Goal: Communication & Community: Share content

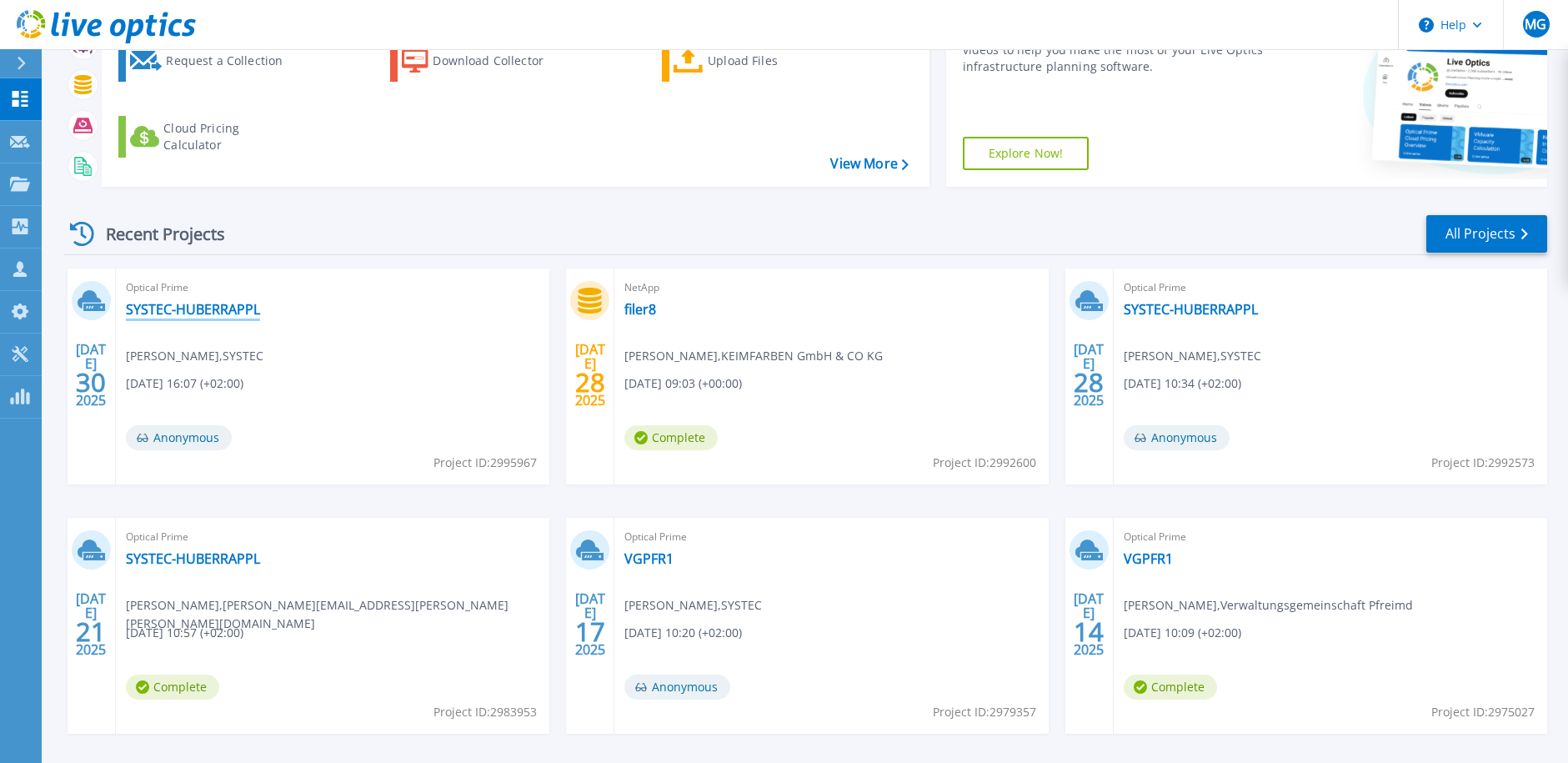
scroll to position [167, 0]
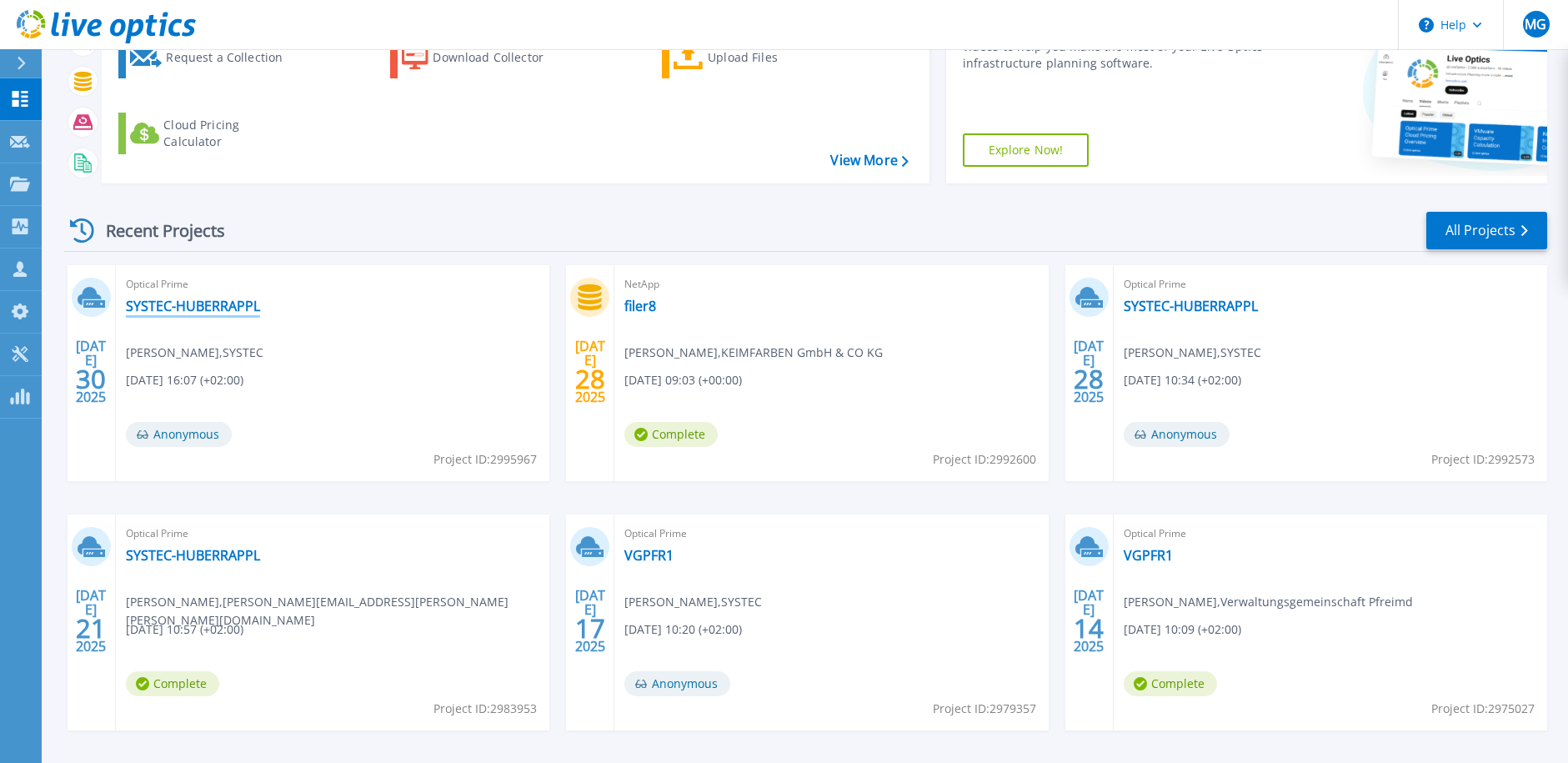
click at [181, 301] on link "SYSTEC-HUBERRAPPL" at bounding box center [193, 305] width 134 height 16
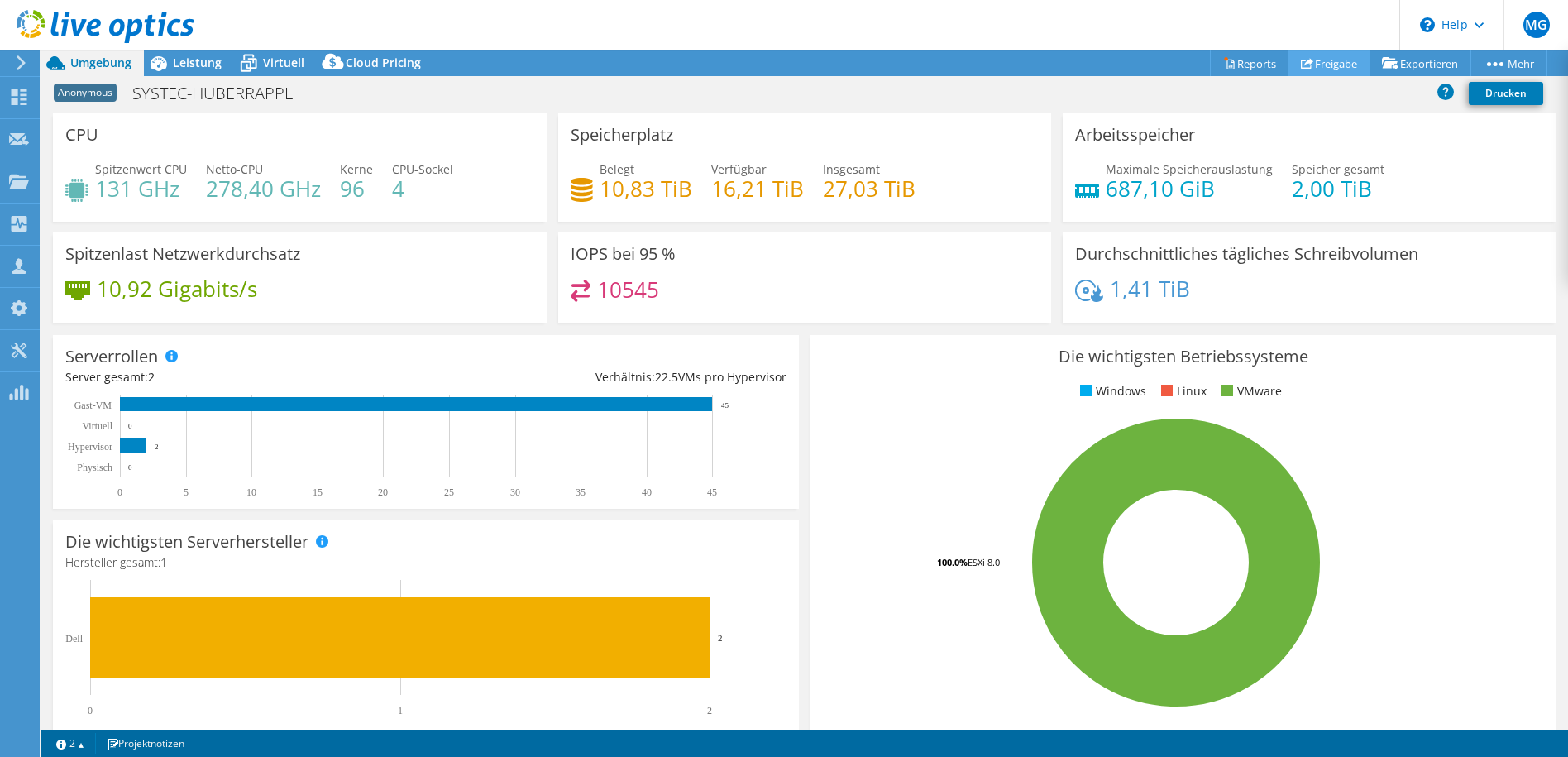
click at [1313, 61] on link "Freigabe" at bounding box center [1330, 63] width 82 height 26
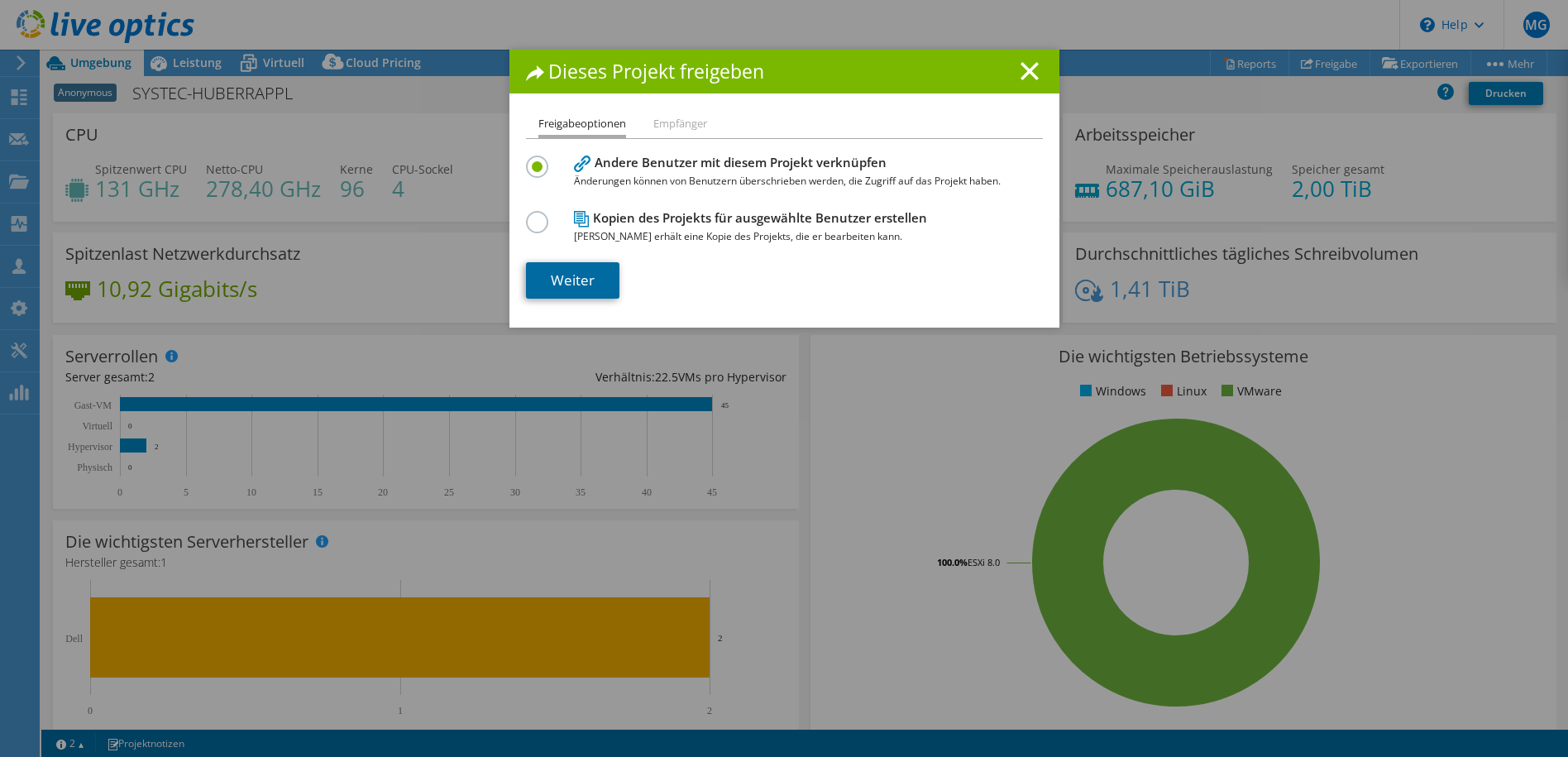
click at [577, 281] on link "Weiter" at bounding box center [573, 280] width 93 height 36
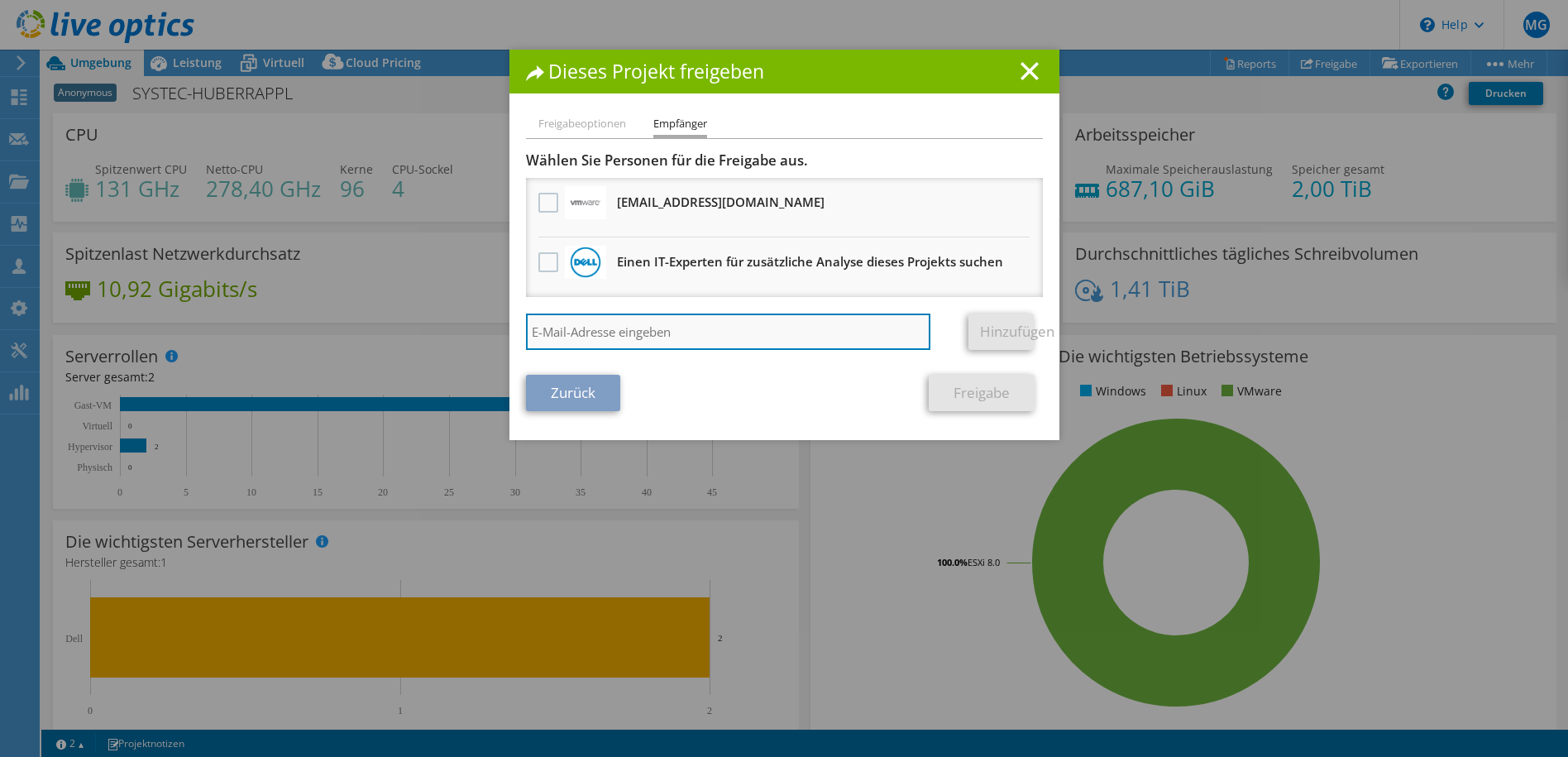
click at [701, 329] on input "search" at bounding box center [729, 331] width 406 height 36
type input "[PERSON_NAME]"
click at [698, 330] on input "[PERSON_NAME]" at bounding box center [729, 331] width 406 height 36
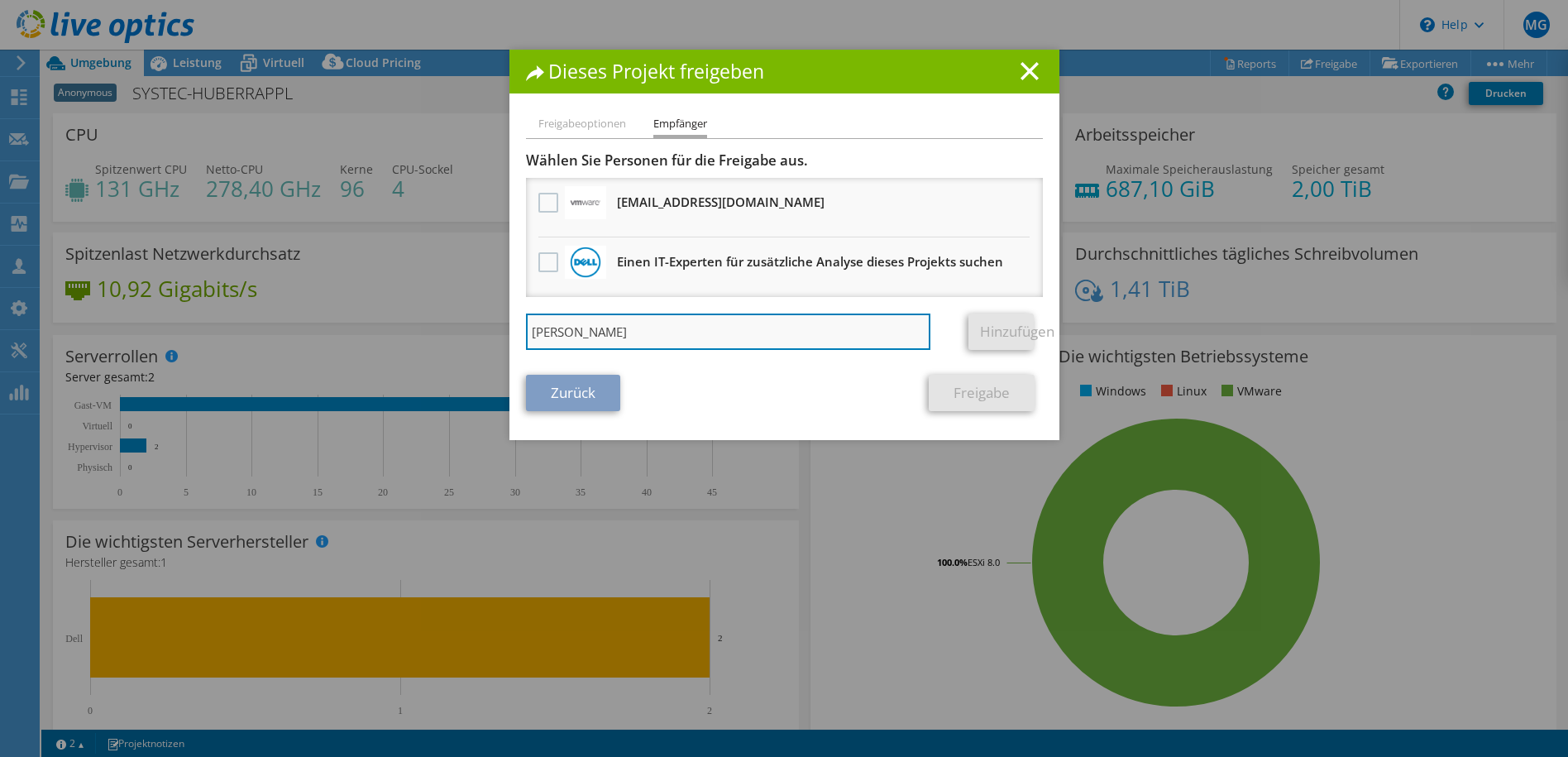
click at [698, 330] on input "[PERSON_NAME]" at bounding box center [729, 331] width 406 height 36
paste input "[PERSON_NAME];"
click at [697, 334] on input "[PERSON_NAME];" at bounding box center [729, 331] width 406 height 36
click at [694, 334] on input "[PERSON_NAME];" at bounding box center [729, 331] width 406 height 36
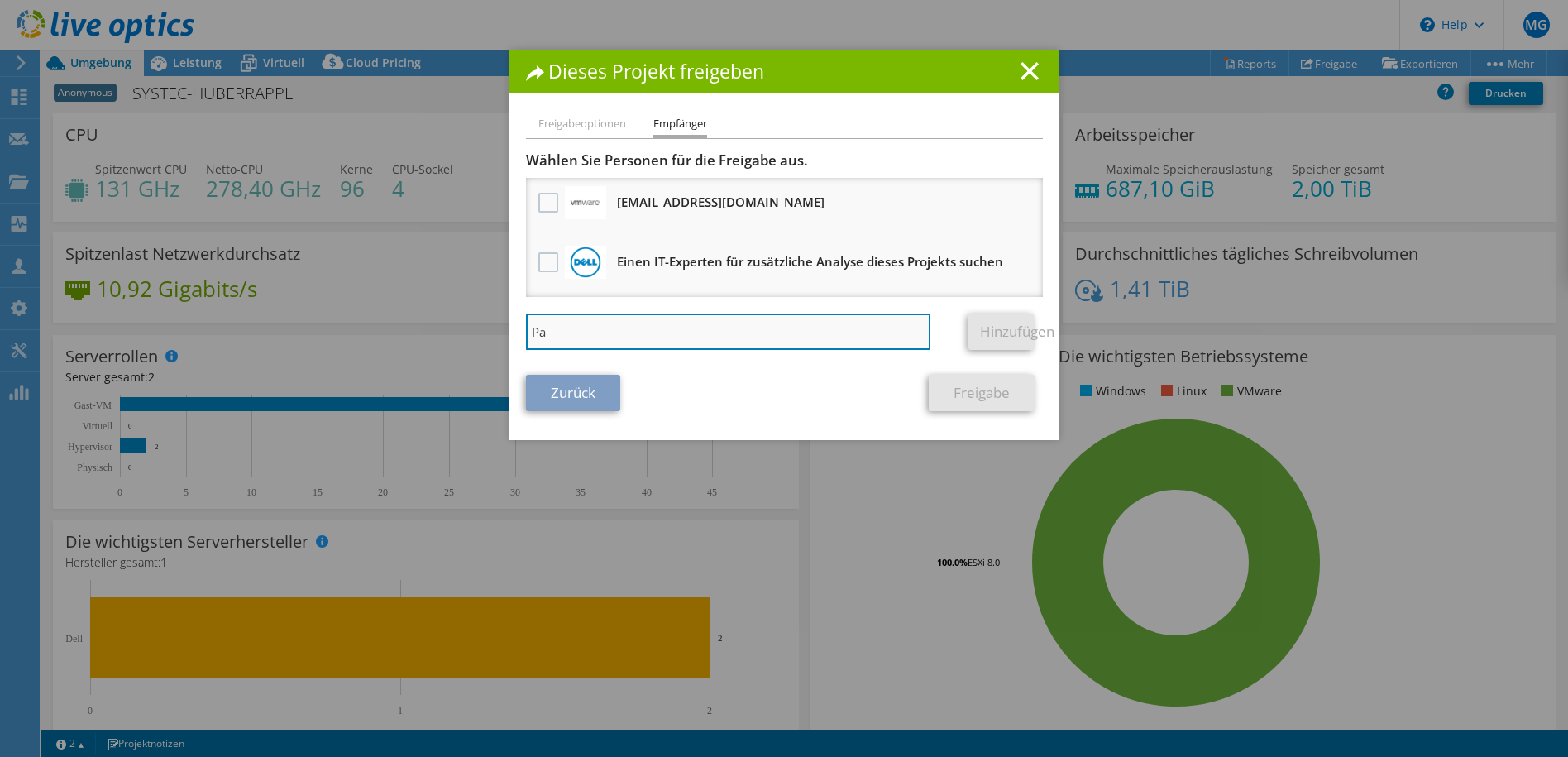
type input "P"
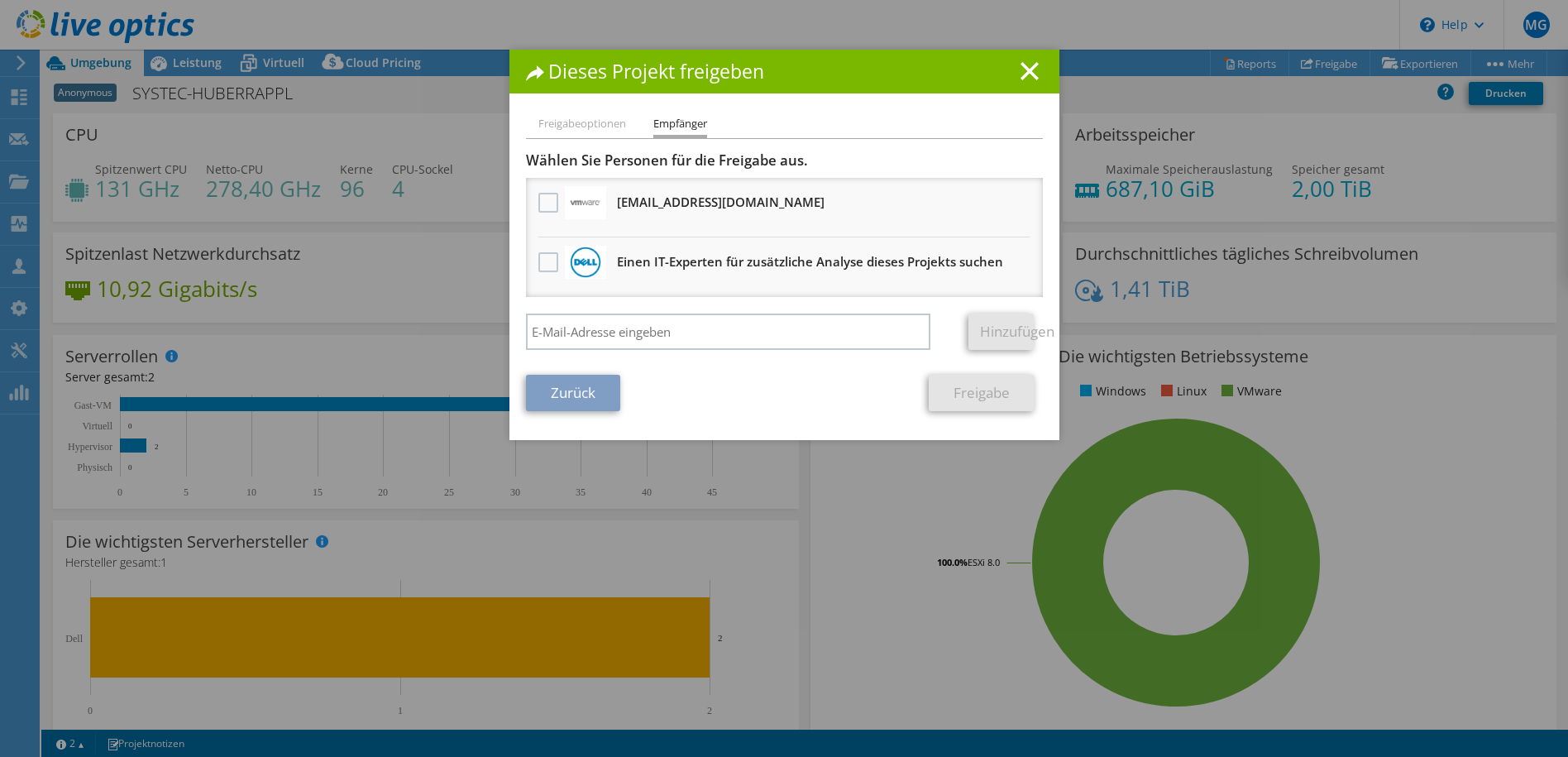
click at [1171, 636] on div "Dieses Projekt freigeben Freigabeoptionen Empfänger Andere Benutzer mit diesem …" at bounding box center [784, 378] width 1568 height 658
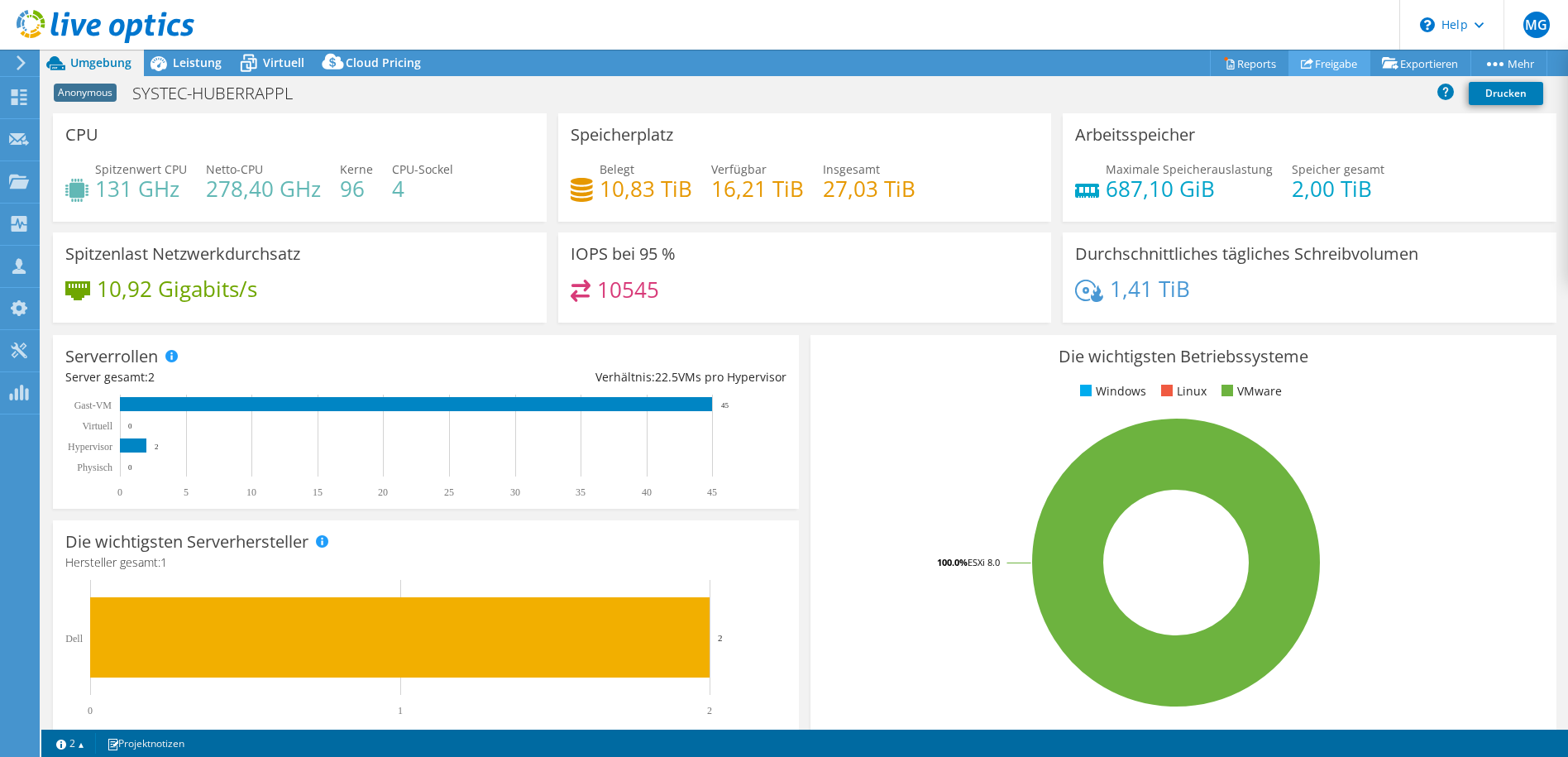
click at [1308, 68] on link "Freigabe" at bounding box center [1330, 63] width 82 height 26
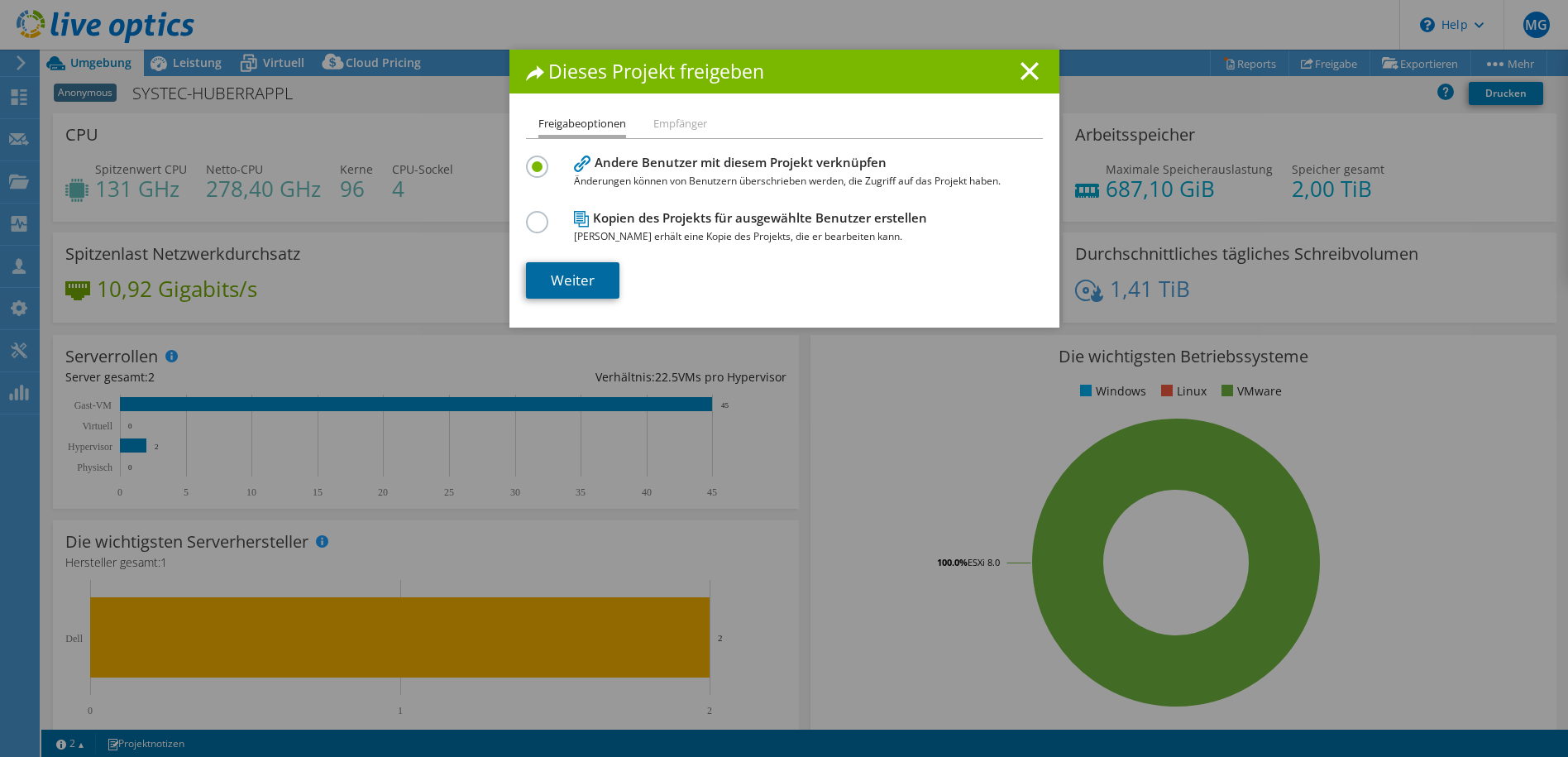
click at [577, 275] on link "Weiter" at bounding box center [573, 280] width 93 height 36
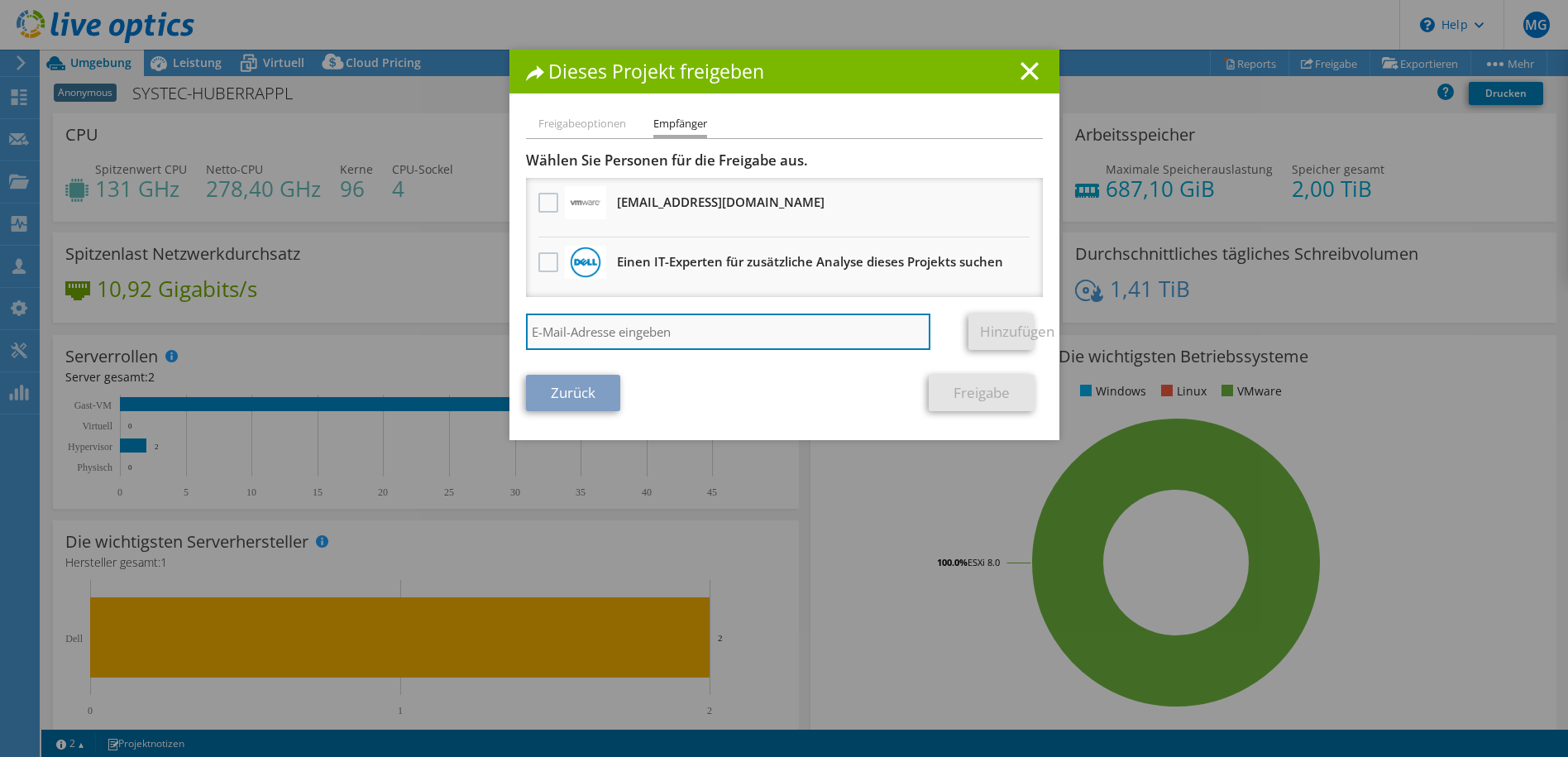
paste input "[PERSON_NAME][EMAIL_ADDRESS][PERSON_NAME][DOMAIN_NAME]"
type input "[PERSON_NAME][EMAIL_ADDRESS][PERSON_NAME][DOMAIN_NAME]"
click at [991, 325] on link "Hinzufügen" at bounding box center [1001, 331] width 66 height 36
click at [783, 325] on input "[PERSON_NAME][EMAIL_ADDRESS][PERSON_NAME][DOMAIN_NAME]" at bounding box center [729, 331] width 406 height 36
click at [750, 349] on input "[PERSON_NAME][EMAIL_ADDRESS][PERSON_NAME][DOMAIN_NAME]" at bounding box center [729, 331] width 406 height 36
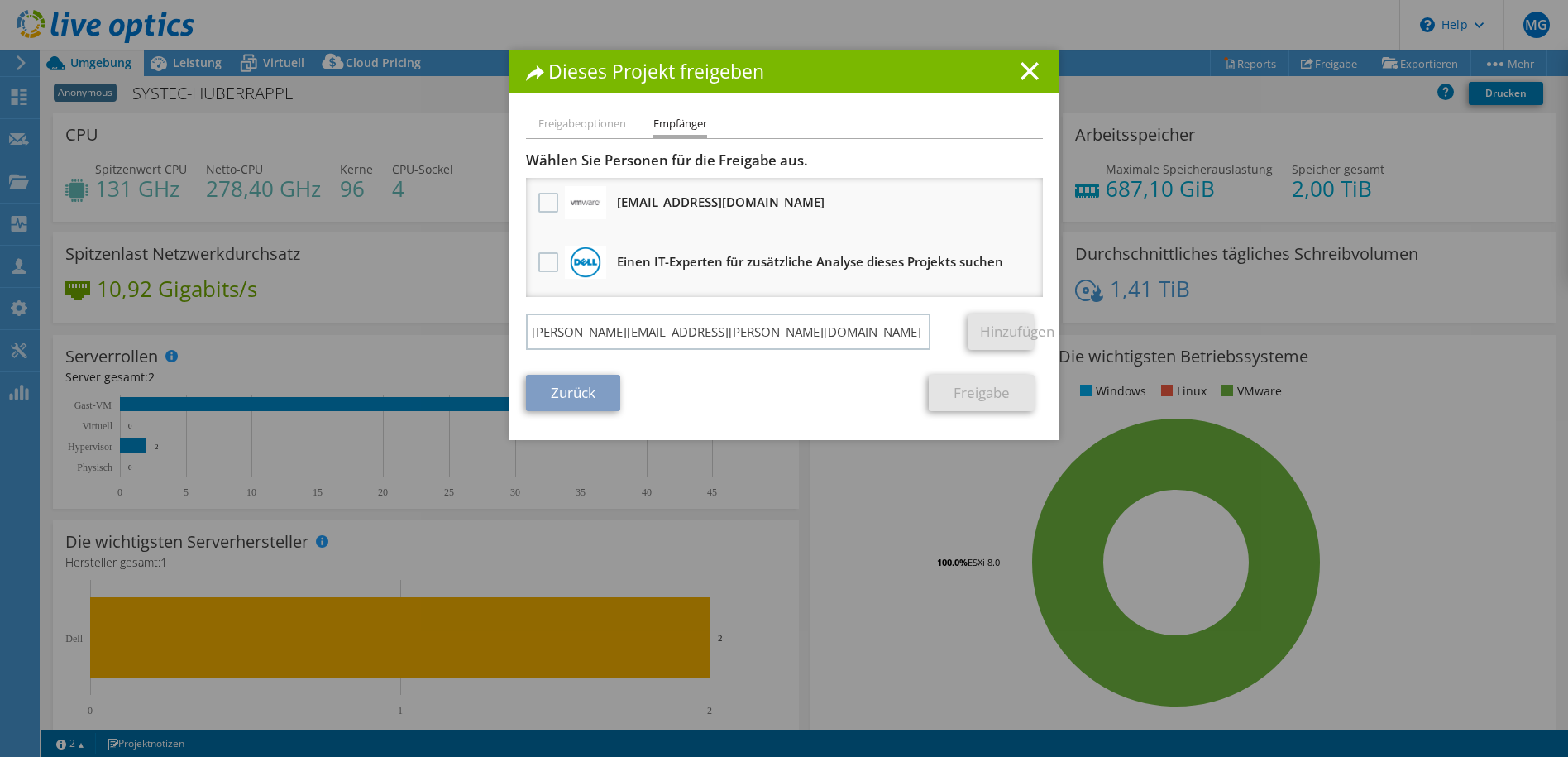
click at [735, 385] on div "Zurück Freigabe" at bounding box center [784, 393] width 517 height 36
click at [543, 268] on label at bounding box center [550, 262] width 24 height 20
click at [0, 0] on input "checkbox" at bounding box center [0, 0] width 0 height 0
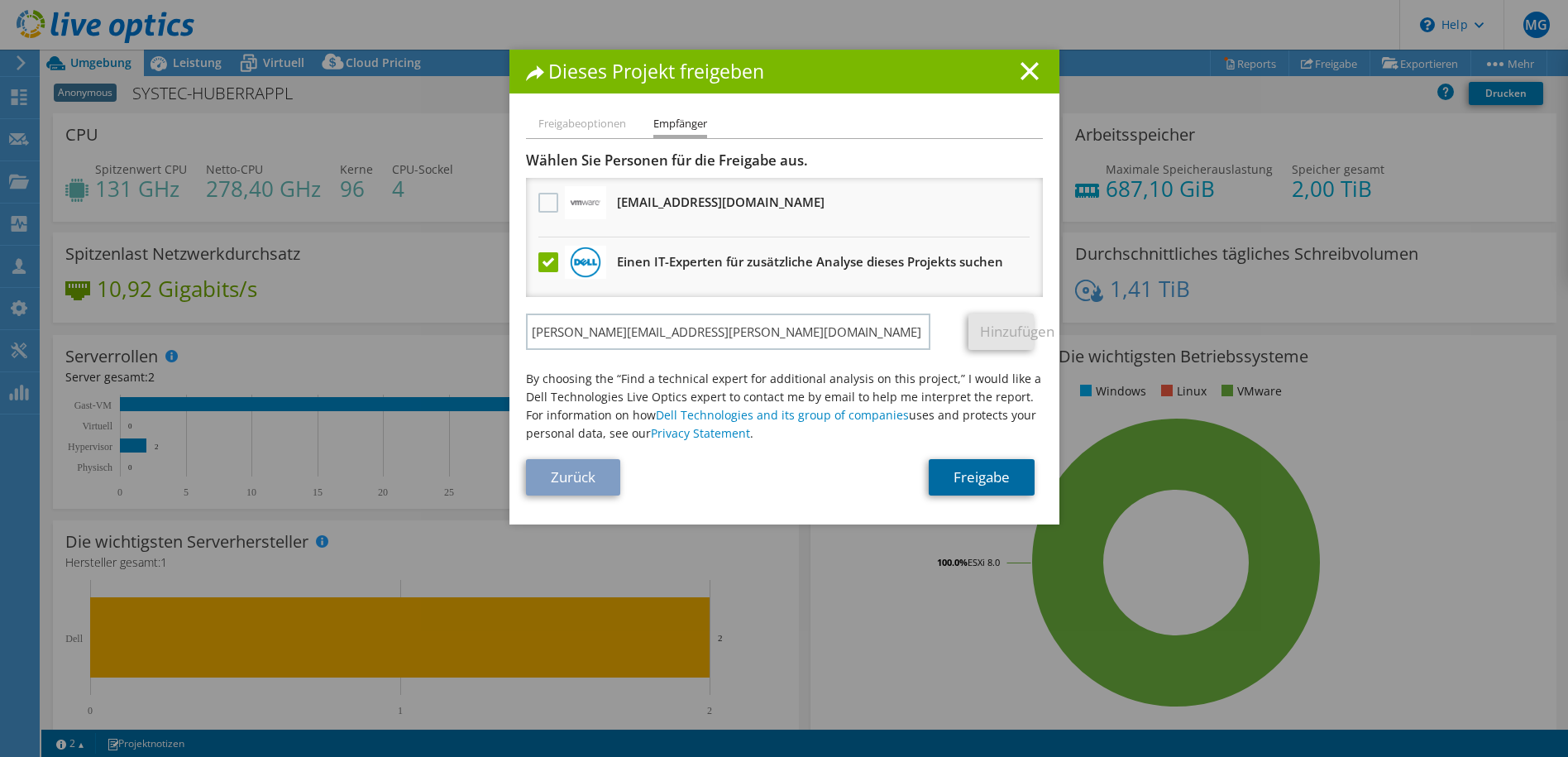
click at [978, 481] on link "Freigabe" at bounding box center [982, 477] width 106 height 36
click at [1010, 338] on link "Hinzufügen" at bounding box center [1001, 331] width 66 height 36
click at [553, 126] on li "Freigabeoptionen" at bounding box center [583, 125] width 88 height 21
click at [653, 123] on ul "Freigabeoptionen Empfänger" at bounding box center [784, 126] width 517 height 24
click at [1031, 87] on div "Dieses Projekt freigeben" at bounding box center [784, 71] width 550 height 44
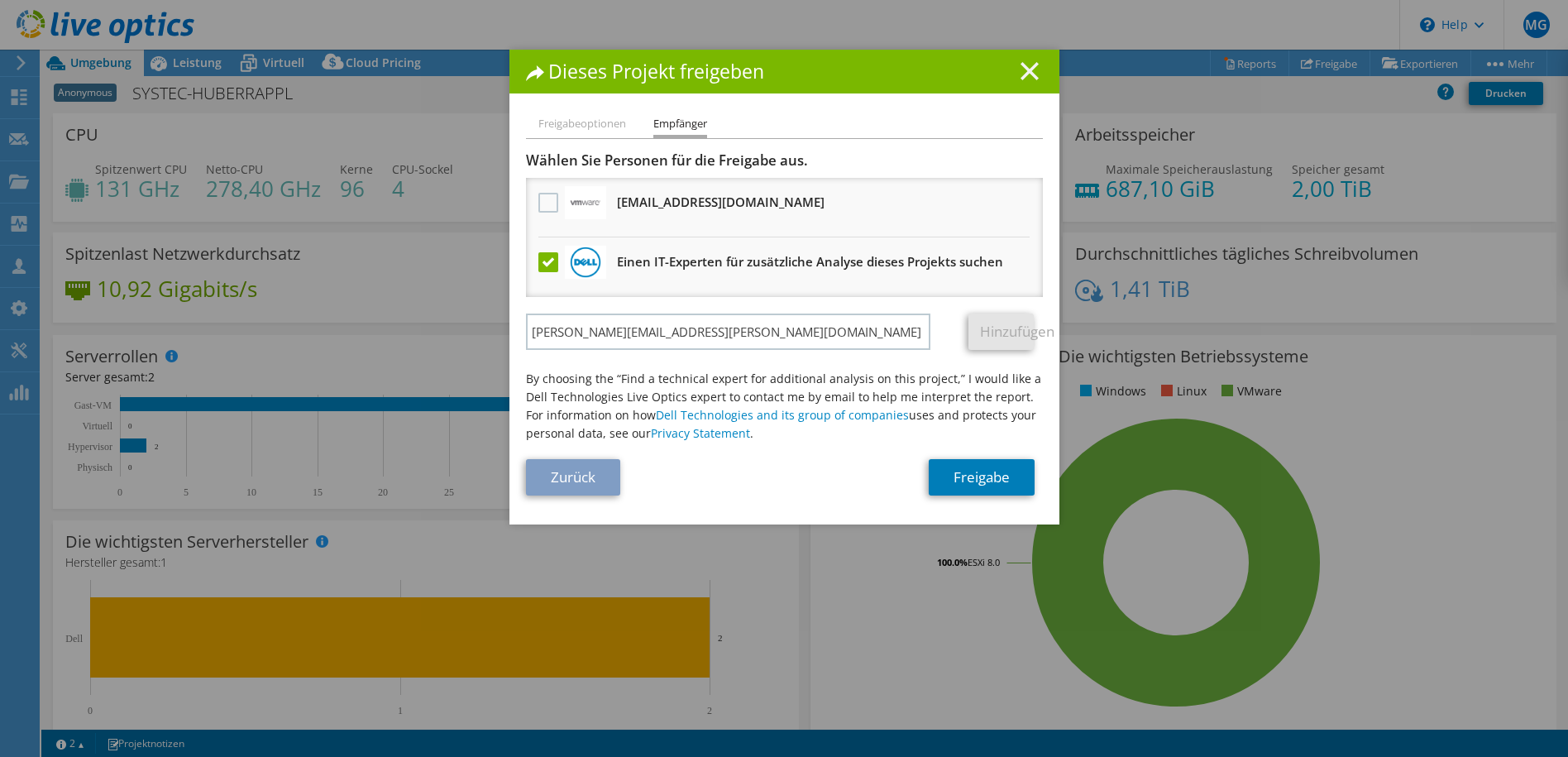
click at [1021, 72] on icon at bounding box center [1029, 70] width 18 height 18
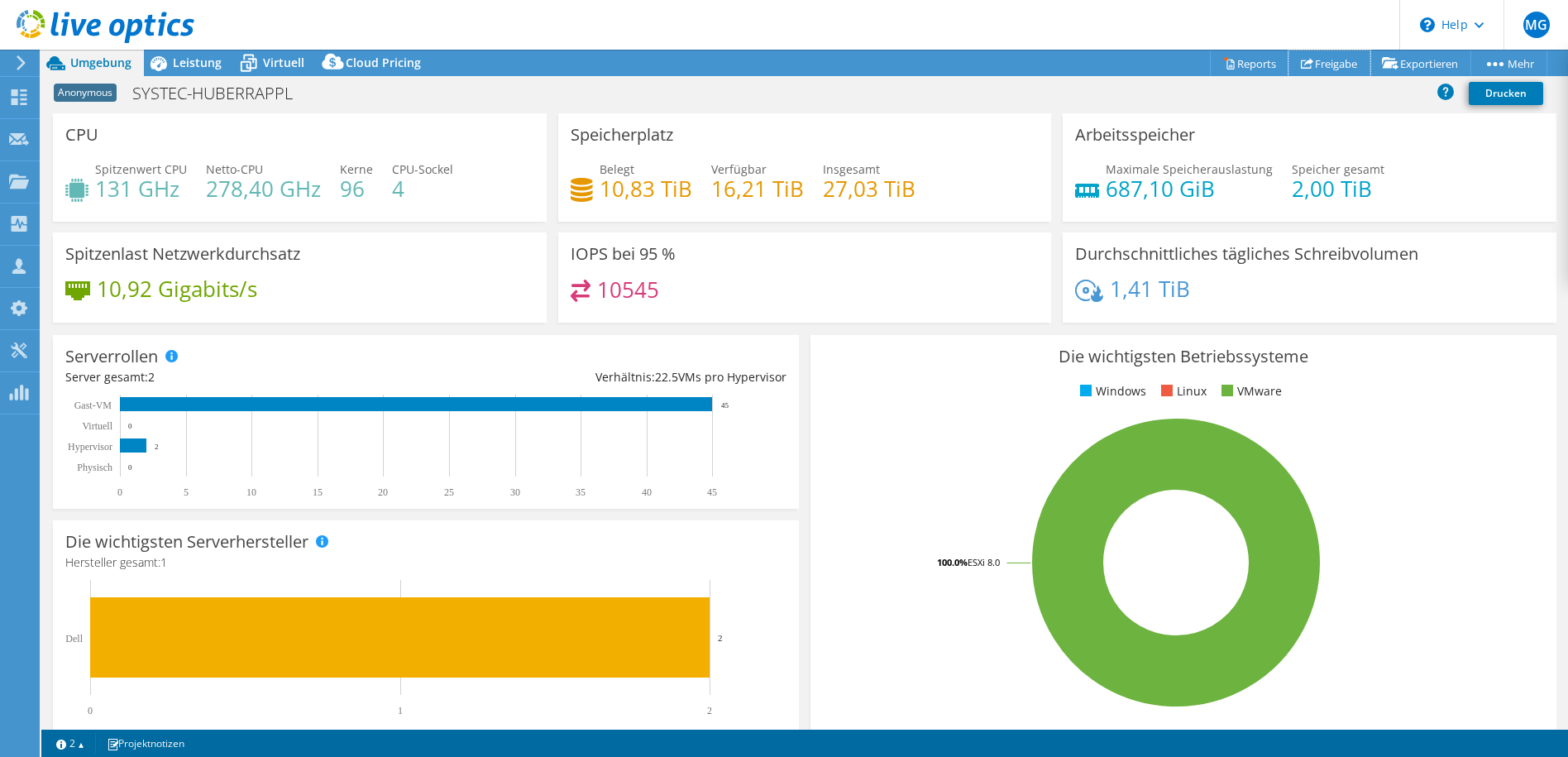
click at [1312, 63] on link "Freigabe" at bounding box center [1330, 63] width 82 height 26
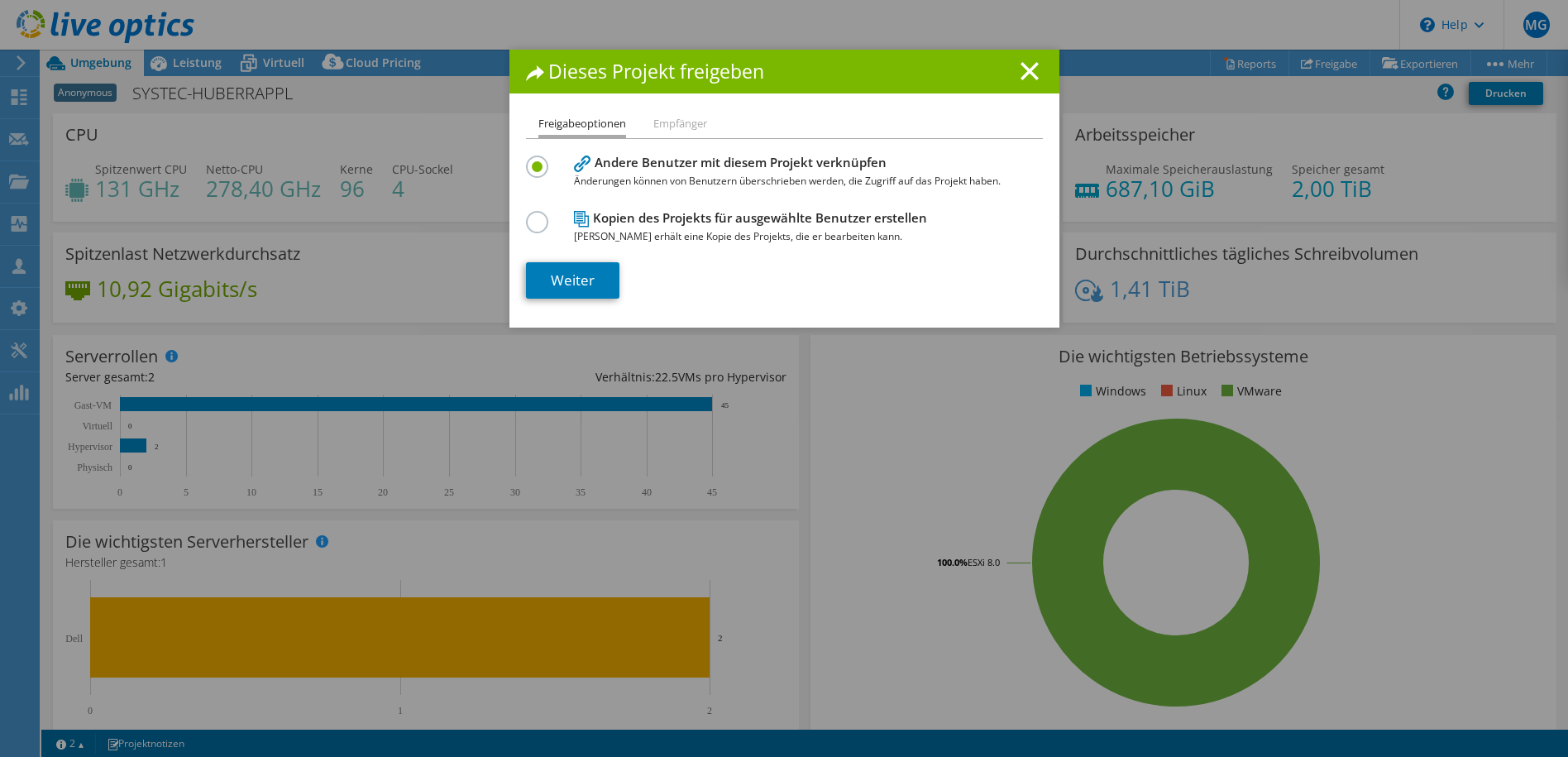
click at [526, 215] on label at bounding box center [541, 213] width 29 height 4
click at [0, 0] on input "radio" at bounding box center [0, 0] width 0 height 0
click at [583, 274] on link "Weiter" at bounding box center [573, 280] width 93 height 36
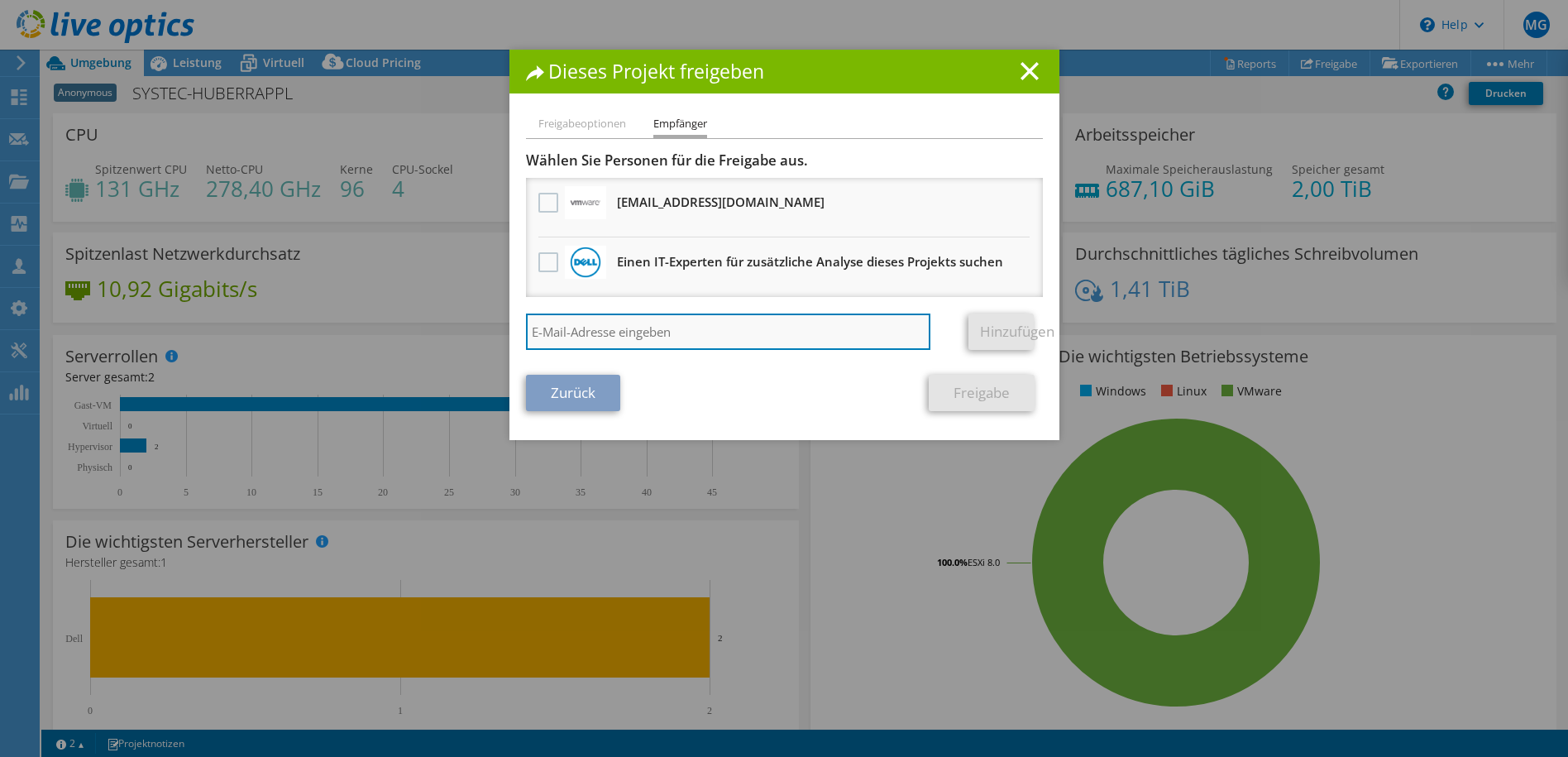
paste input "[PERSON_NAME][EMAIL_ADDRESS][PERSON_NAME][DOMAIN_NAME]"
type input "[PERSON_NAME][EMAIL_ADDRESS][PERSON_NAME][DOMAIN_NAME]"
click at [989, 329] on link "Hinzufügen" at bounding box center [1001, 331] width 66 height 36
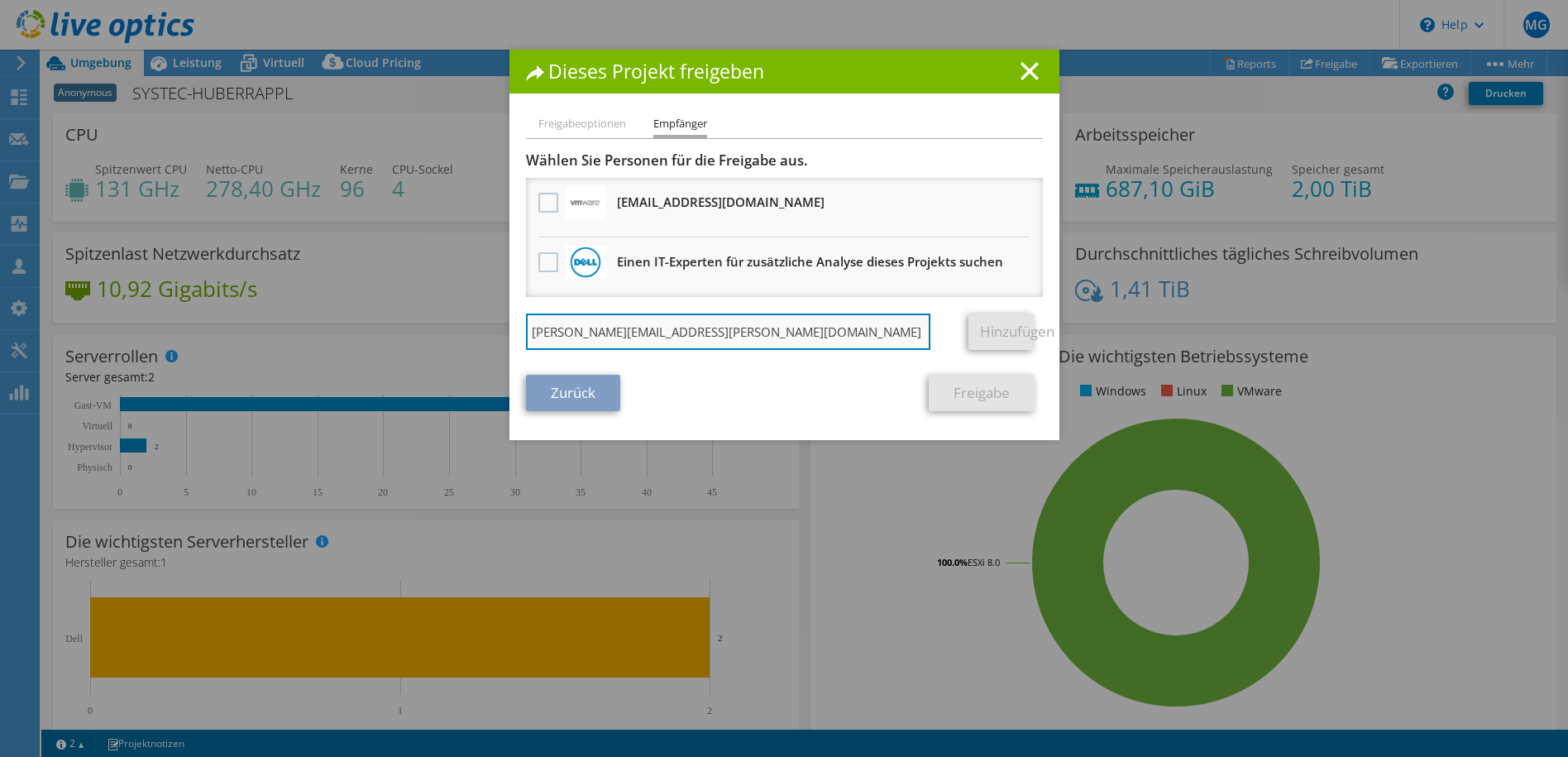
drag, startPoint x: 773, startPoint y: 339, endPoint x: 763, endPoint y: 335, distance: 10.8
click at [773, 339] on input "[PERSON_NAME][EMAIL_ADDRESS][PERSON_NAME][DOMAIN_NAME]" at bounding box center [729, 331] width 406 height 36
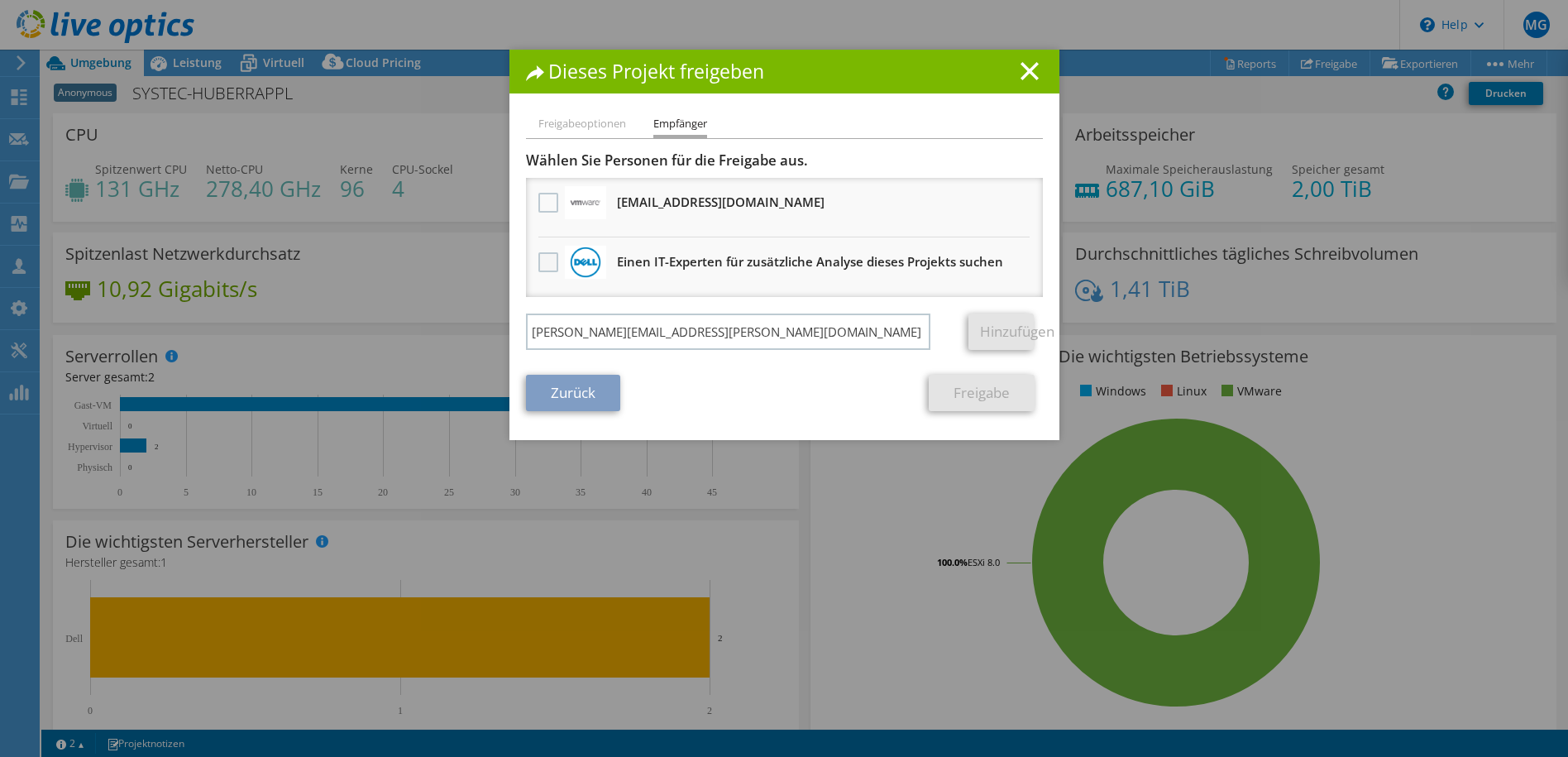
click at [540, 261] on label at bounding box center [550, 262] width 24 height 20
click at [0, 0] on input "checkbox" at bounding box center [0, 0] width 0 height 0
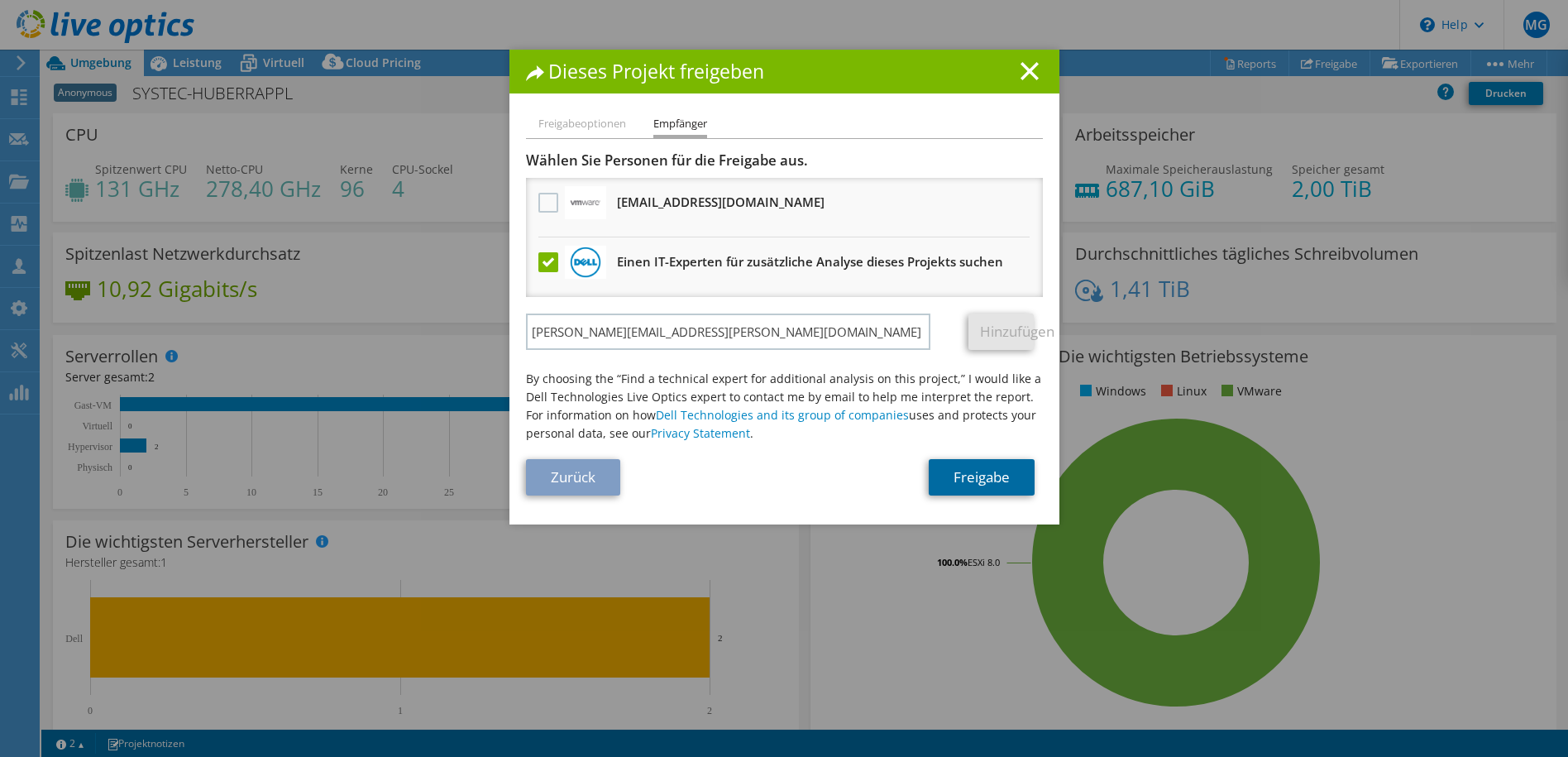
click at [992, 486] on link "Freigabe" at bounding box center [982, 477] width 106 height 36
click at [1022, 68] on line at bounding box center [1029, 70] width 16 height 16
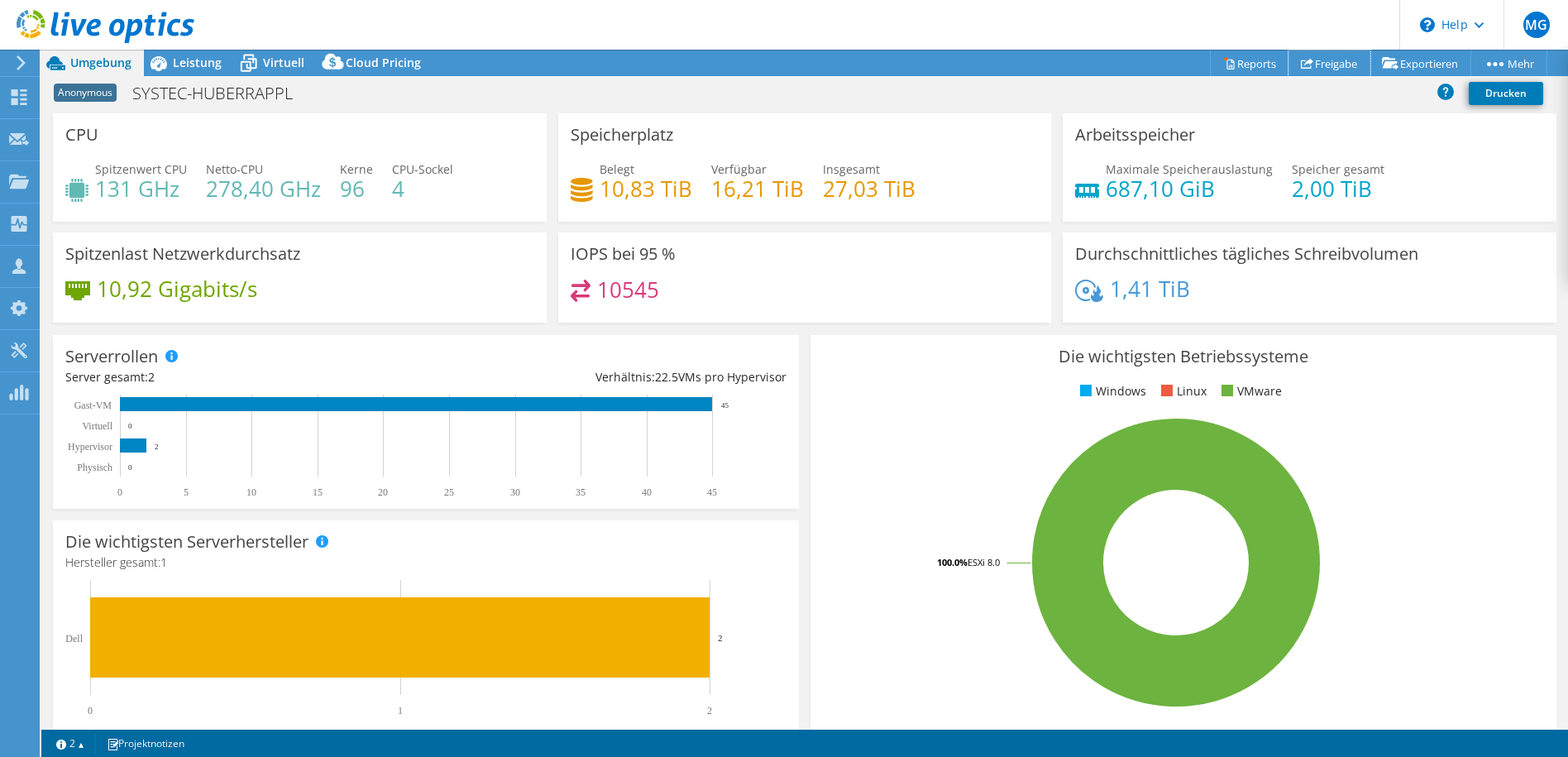
click at [1289, 62] on link "Freigabe" at bounding box center [1330, 63] width 82 height 26
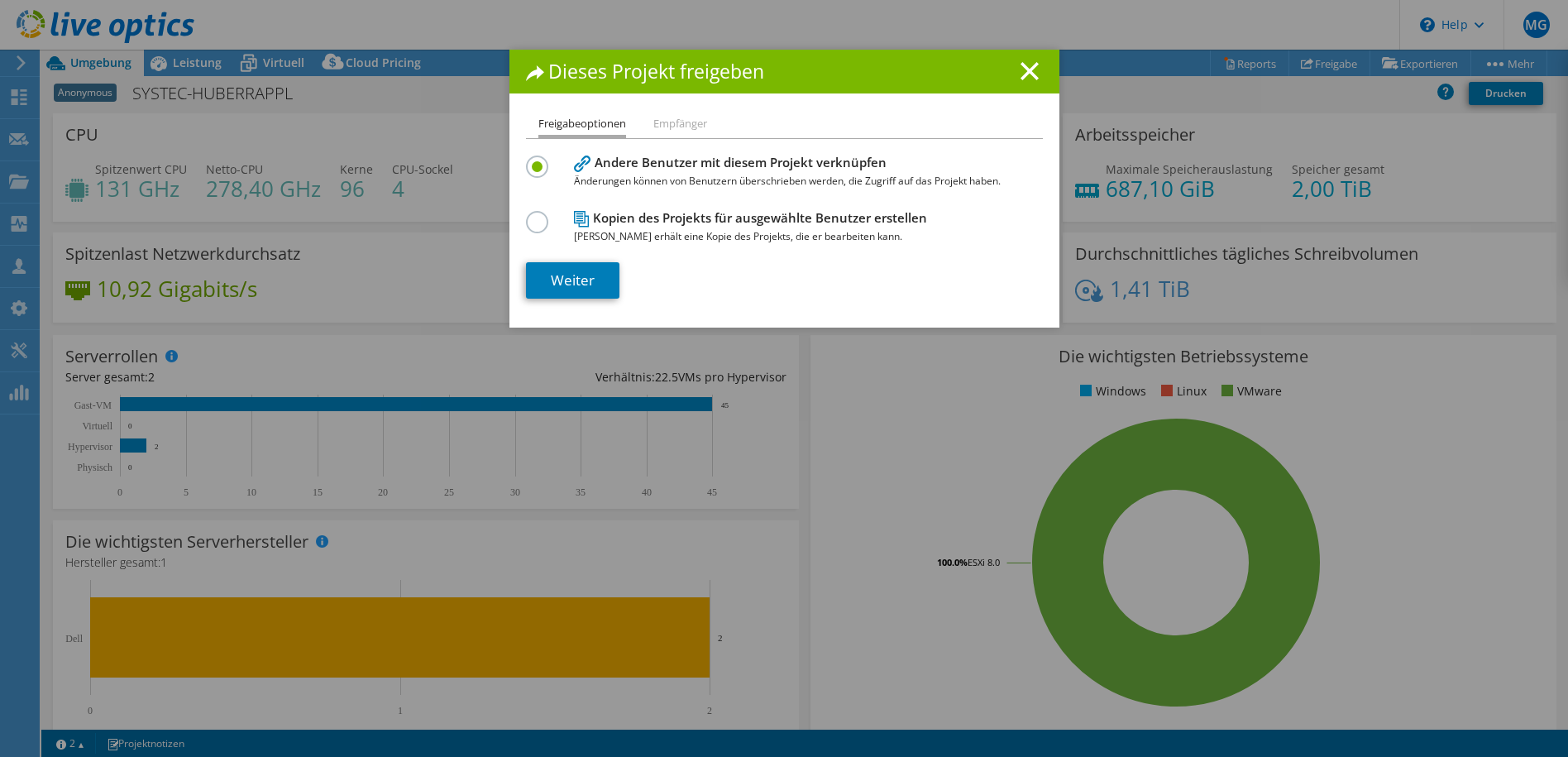
click at [674, 133] on li "Empfänger" at bounding box center [680, 125] width 53 height 21
click at [674, 131] on li "Empfänger" at bounding box center [680, 125] width 53 height 21
click at [514, 285] on div "Freigabeoptionen Empfänger Andere Benutzer mit diesem Projekt verknüpfen Änderu…" at bounding box center [784, 221] width 550 height 213
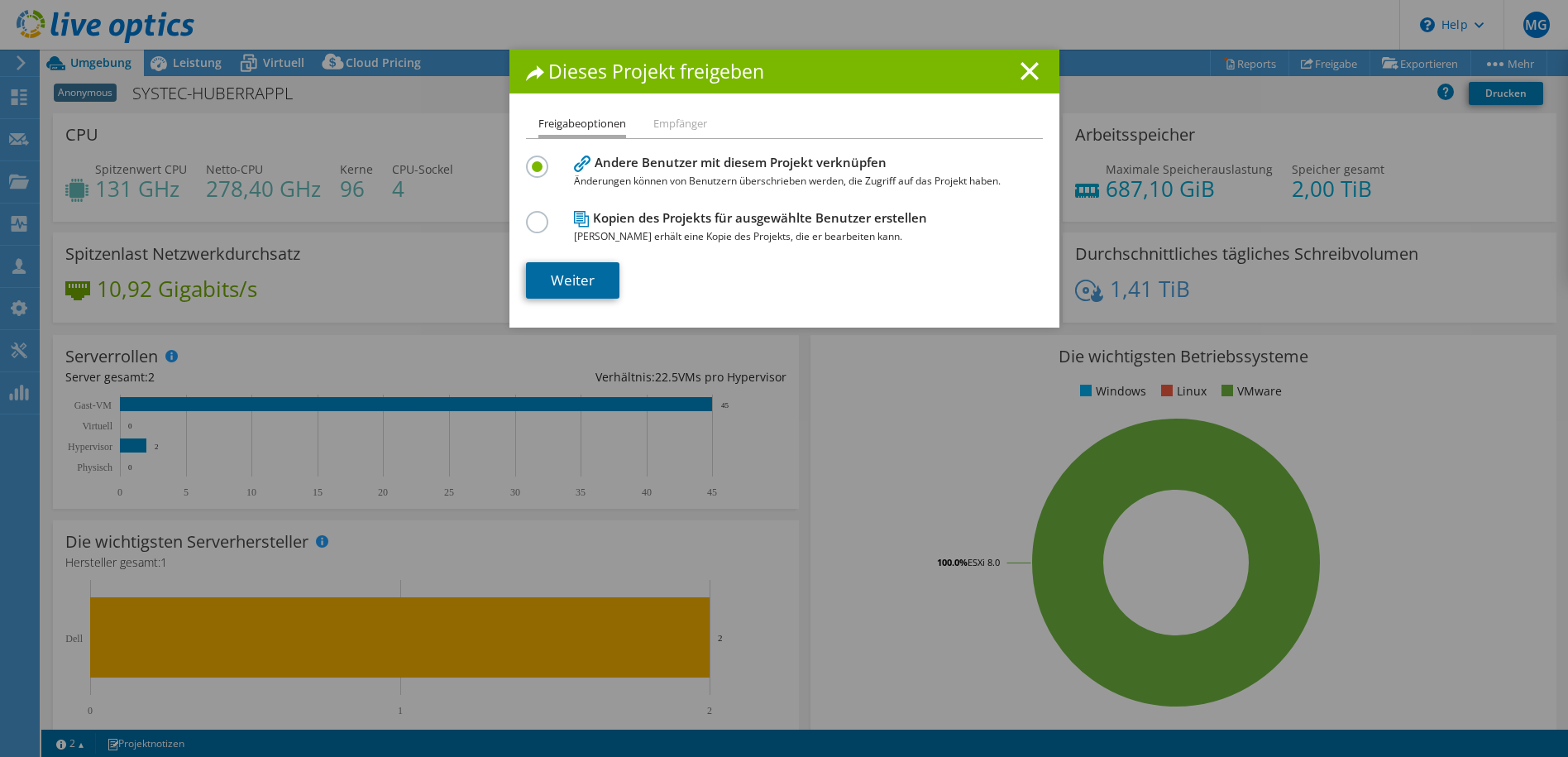
click at [556, 292] on link "Weiter" at bounding box center [573, 280] width 93 height 36
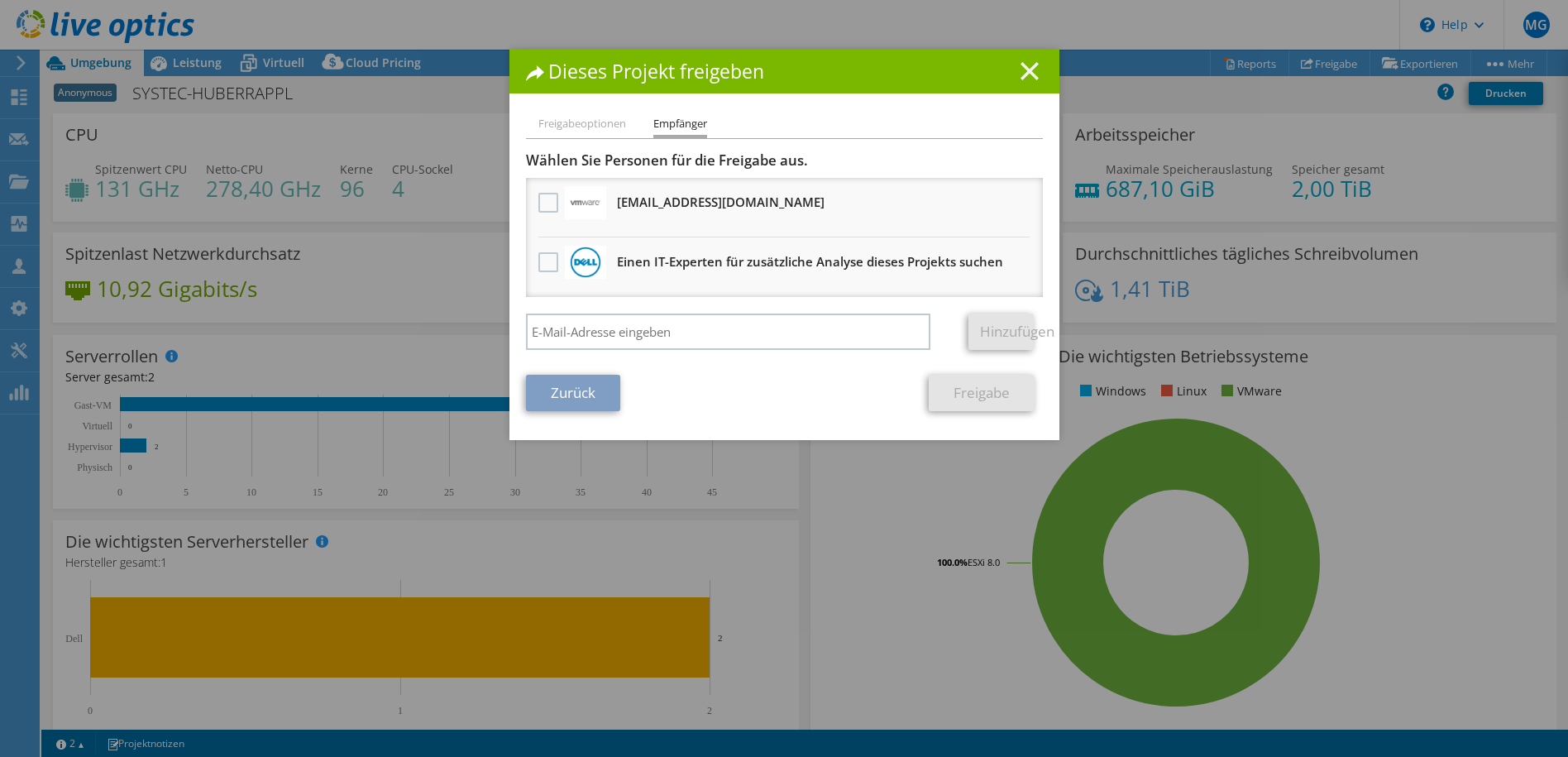
click at [1022, 74] on line at bounding box center [1029, 70] width 16 height 16
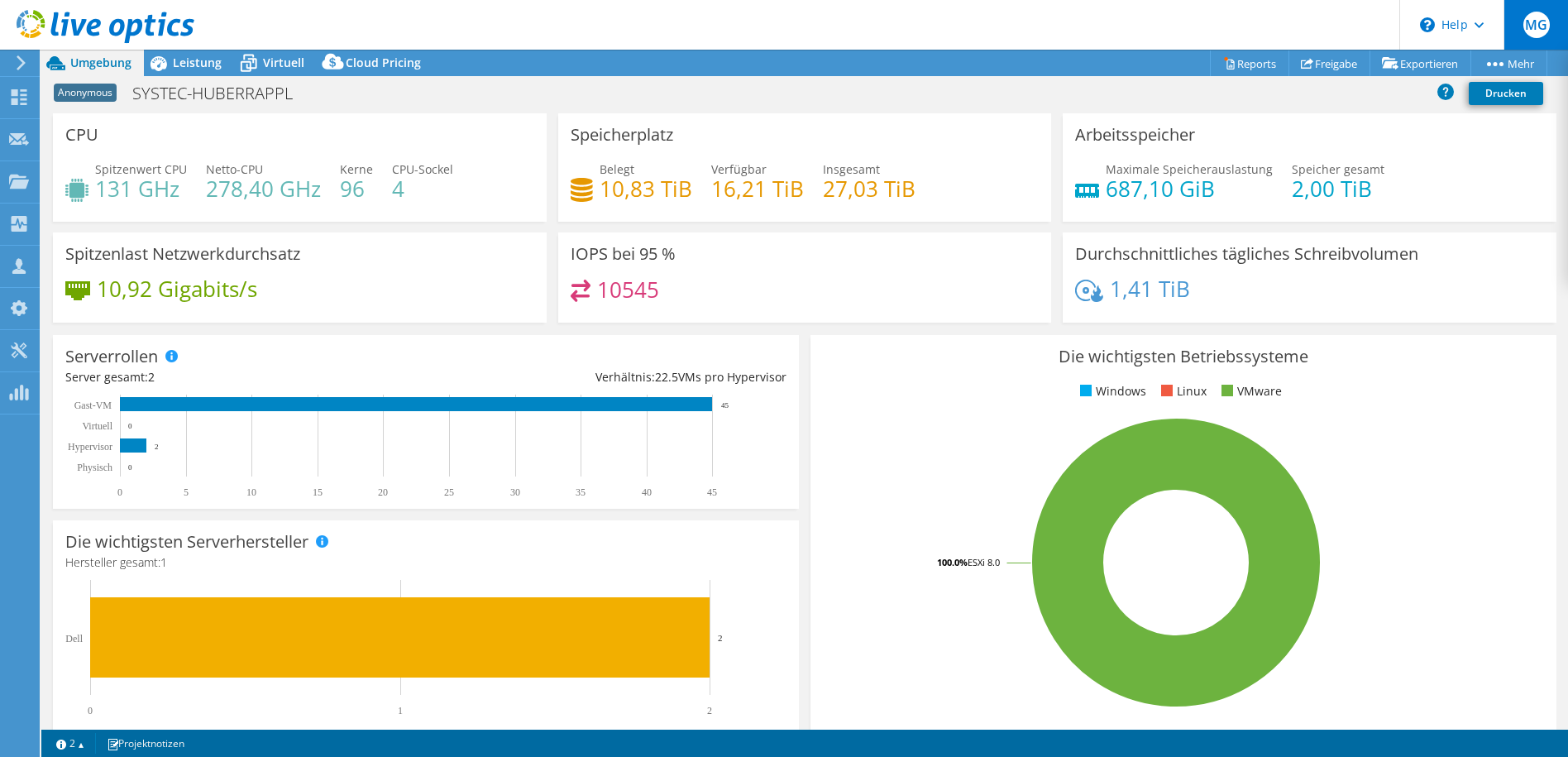
click at [1537, 34] on span "MG" at bounding box center [1537, 25] width 27 height 27
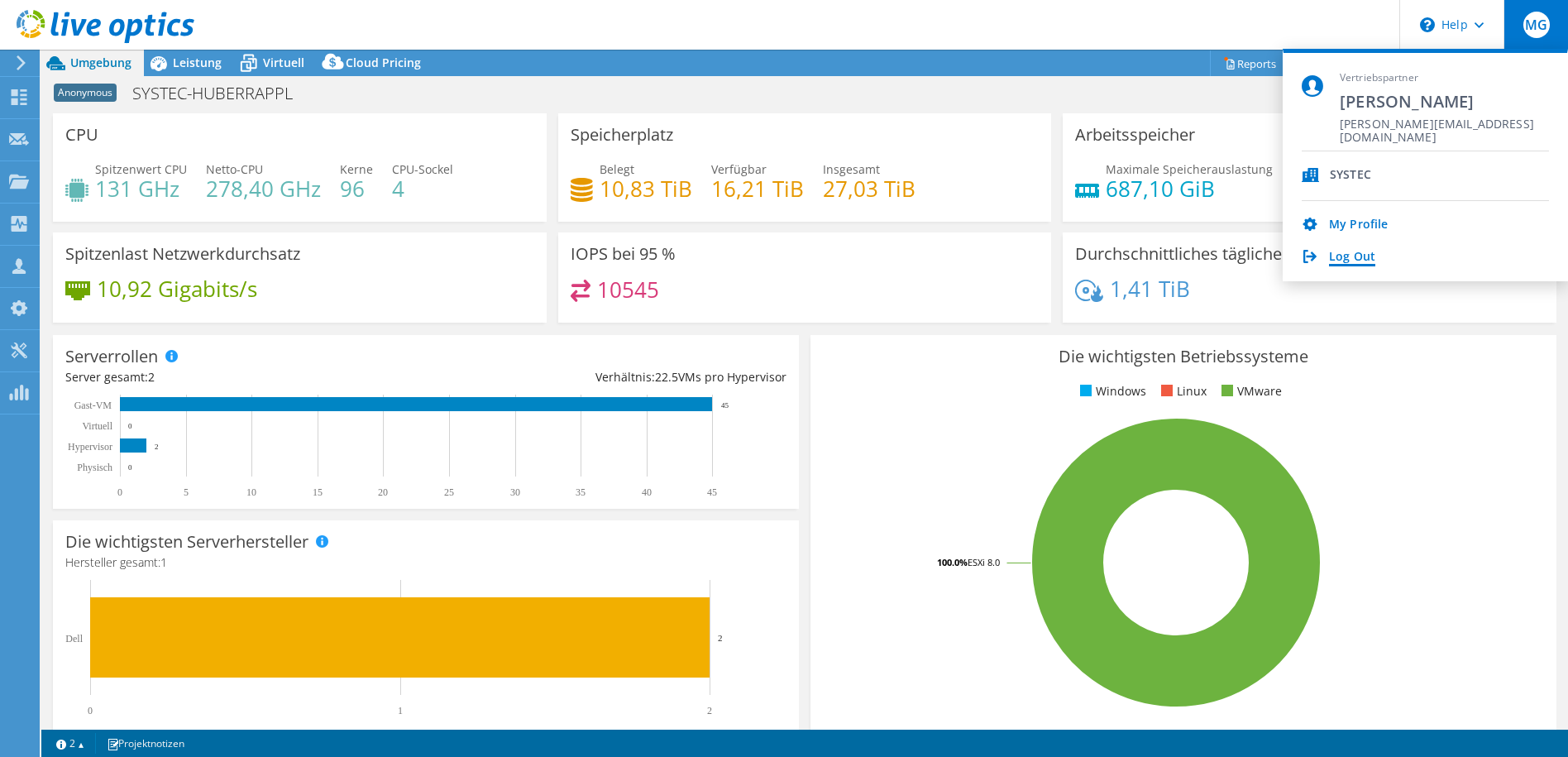
click at [1370, 264] on link "Log Out" at bounding box center [1352, 257] width 47 height 16
